Goal: Information Seeking & Learning: Understand process/instructions

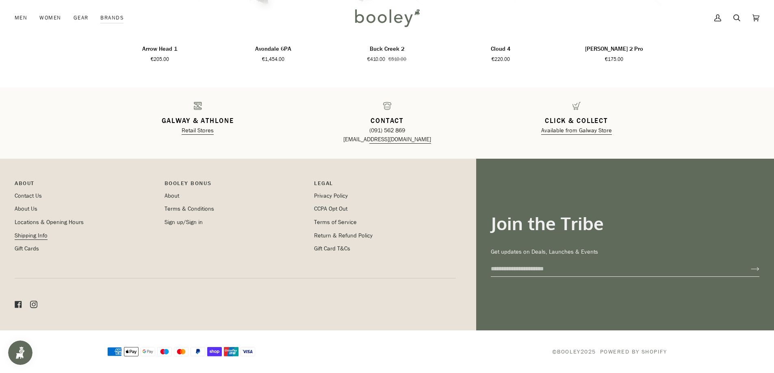
click at [32, 234] on link "Shipping Info" at bounding box center [31, 236] width 33 height 8
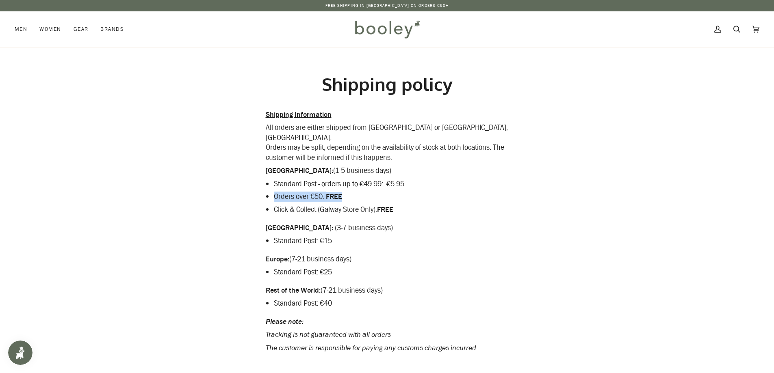
drag, startPoint x: 351, startPoint y: 189, endPoint x: 272, endPoint y: 193, distance: 79.3
click at [272, 193] on div "Shipping Information All orders are either shipped from Galway or Athlone, Repu…" at bounding box center [387, 238] width 243 height 257
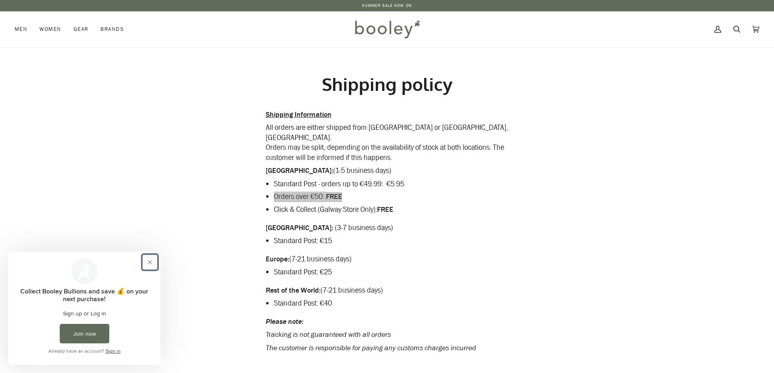
click at [151, 262] on button "Close prompt" at bounding box center [150, 262] width 15 height 15
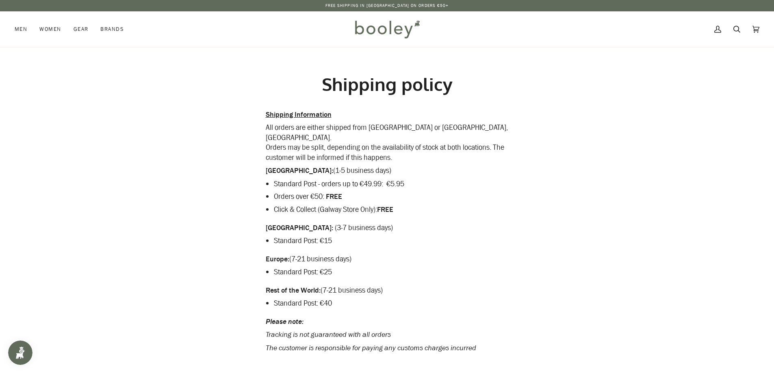
click at [422, 224] on div "Shipping Information All orders are either shipped from Galway or Athlone, Repu…" at bounding box center [387, 238] width 243 height 257
click at [295, 192] on li "Orders over €50: FREE" at bounding box center [391, 197] width 235 height 10
drag, startPoint x: 343, startPoint y: 187, endPoint x: 274, endPoint y: 189, distance: 68.3
click at [274, 192] on li "Orders over €50: FREE" at bounding box center [391, 197] width 235 height 10
